Goal: Information Seeking & Learning: Learn about a topic

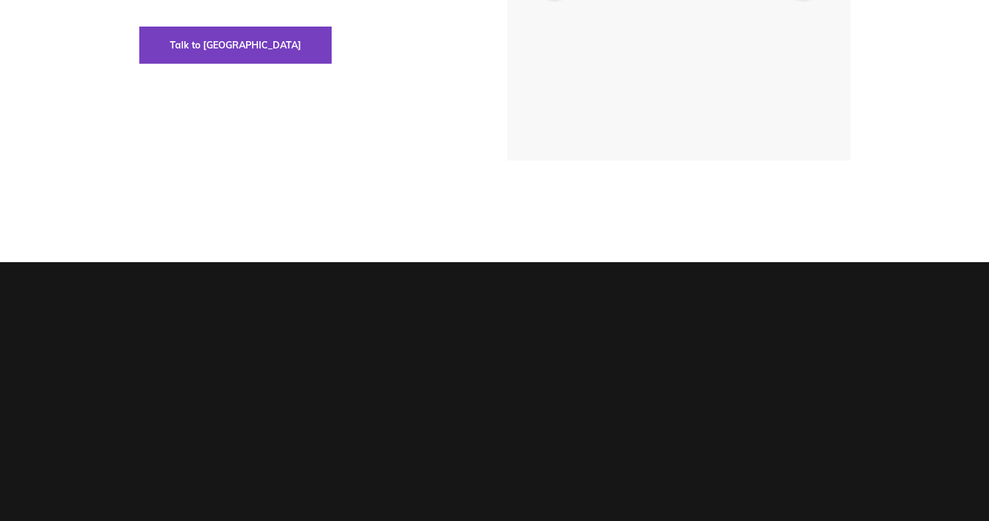
scroll to position [304, 0]
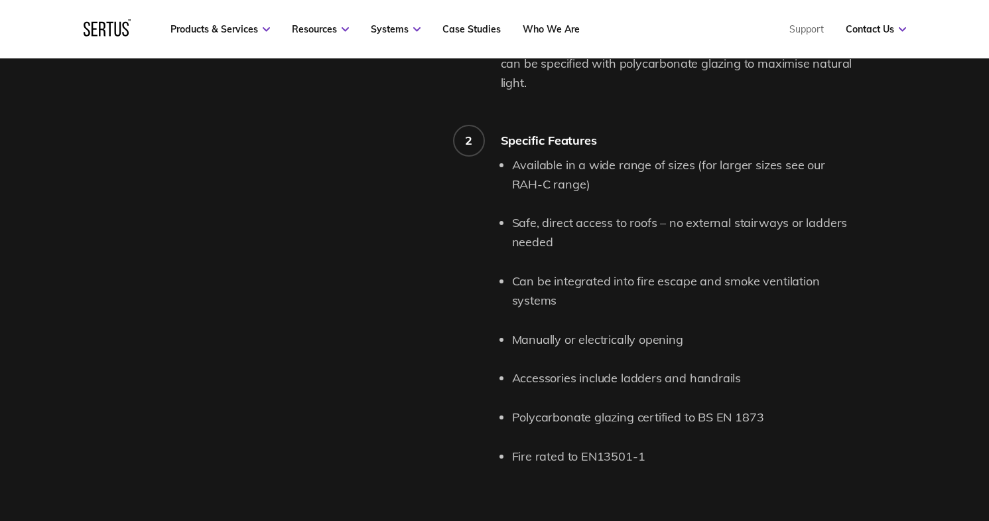
scroll to position [1297, 0]
drag, startPoint x: 513, startPoint y: 435, endPoint x: 641, endPoint y: 432, distance: 128.1
click at [641, 447] on li "Fire rated to EN13501-1" at bounding box center [684, 456] width 345 height 19
copy li "Fire rated to EN13501-1"
click at [555, 407] on li "Polycarbonate glazing certified to BS EN 1873" at bounding box center [684, 416] width 345 height 19
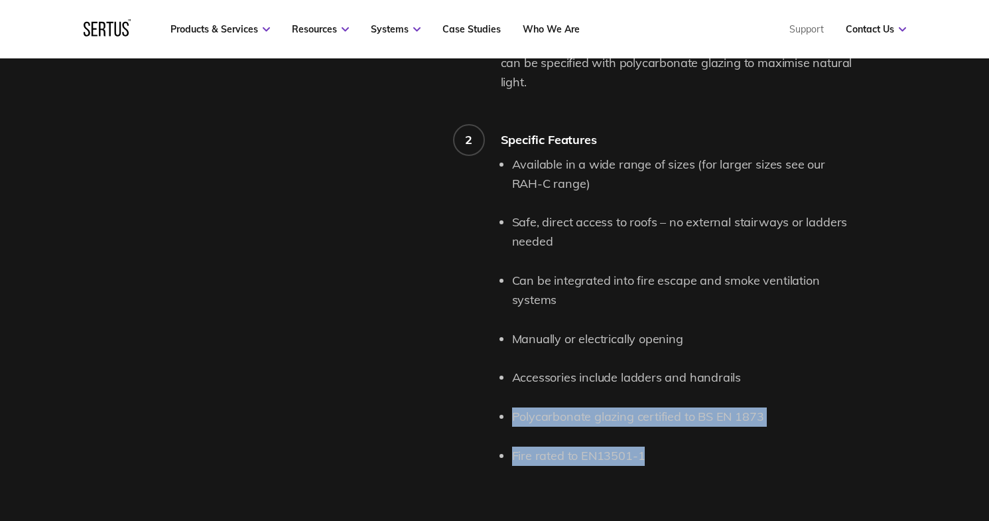
drag, startPoint x: 515, startPoint y: 397, endPoint x: 644, endPoint y: 440, distance: 135.8
click at [644, 440] on ul "Available in a wide range of sizes (for larger sizes see our RAH-C range) Safe,…" at bounding box center [684, 310] width 345 height 311
copy ul "Polycarbonate glazing certified to BS EN 1873 Fire rated to EN13501-1"
